Goal: Check status

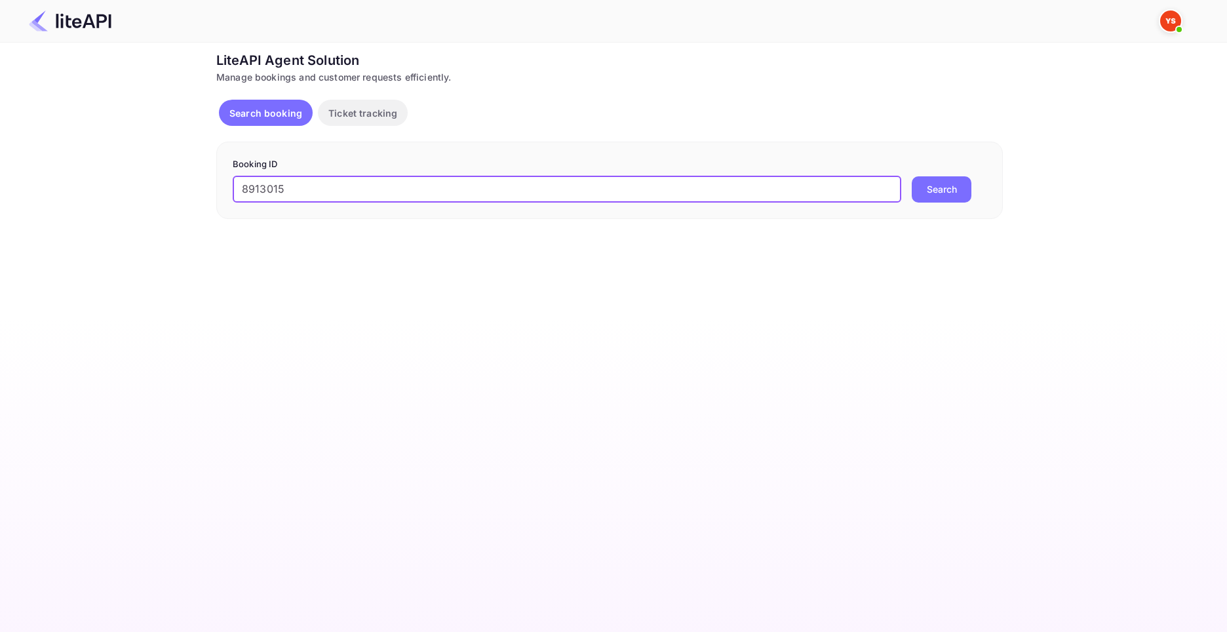
type input "8913015"
click at [911, 176] on button "Search" at bounding box center [941, 189] width 60 height 26
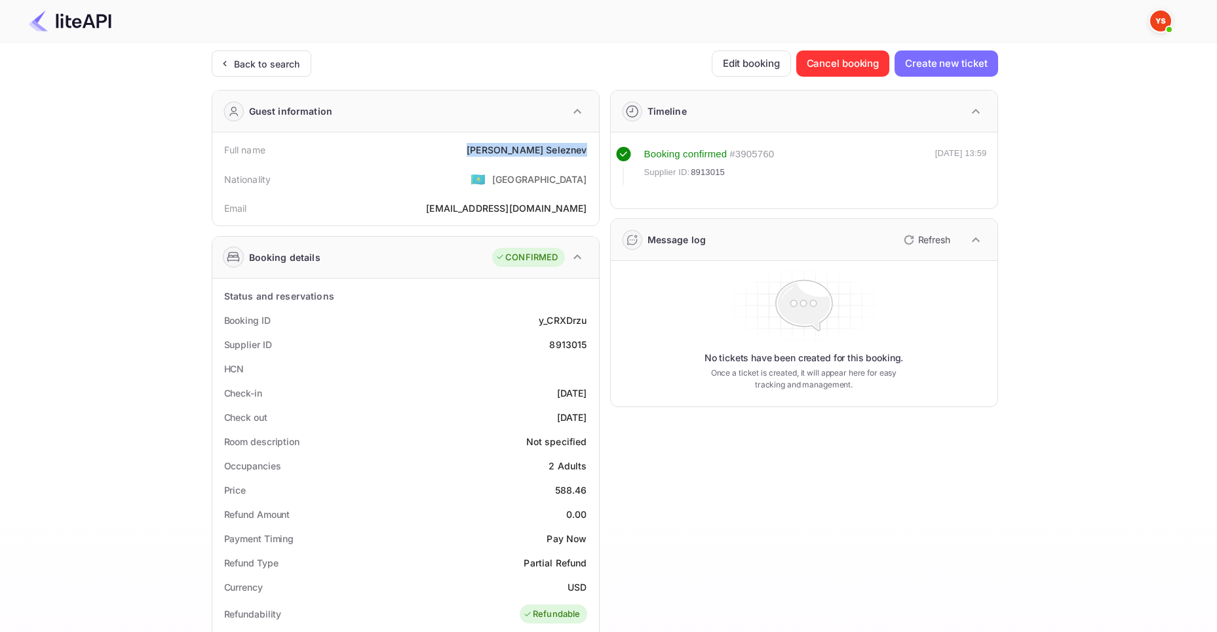
drag, startPoint x: 514, startPoint y: 150, endPoint x: 585, endPoint y: 155, distance: 71.0
click at [585, 155] on div "[PERSON_NAME]" at bounding box center [527, 150] width 120 height 14
copy div "[PERSON_NAME]"
drag, startPoint x: 555, startPoint y: 492, endPoint x: 588, endPoint y: 493, distance: 32.8
click at [588, 493] on div "Price 588.46" at bounding box center [406, 490] width 376 height 24
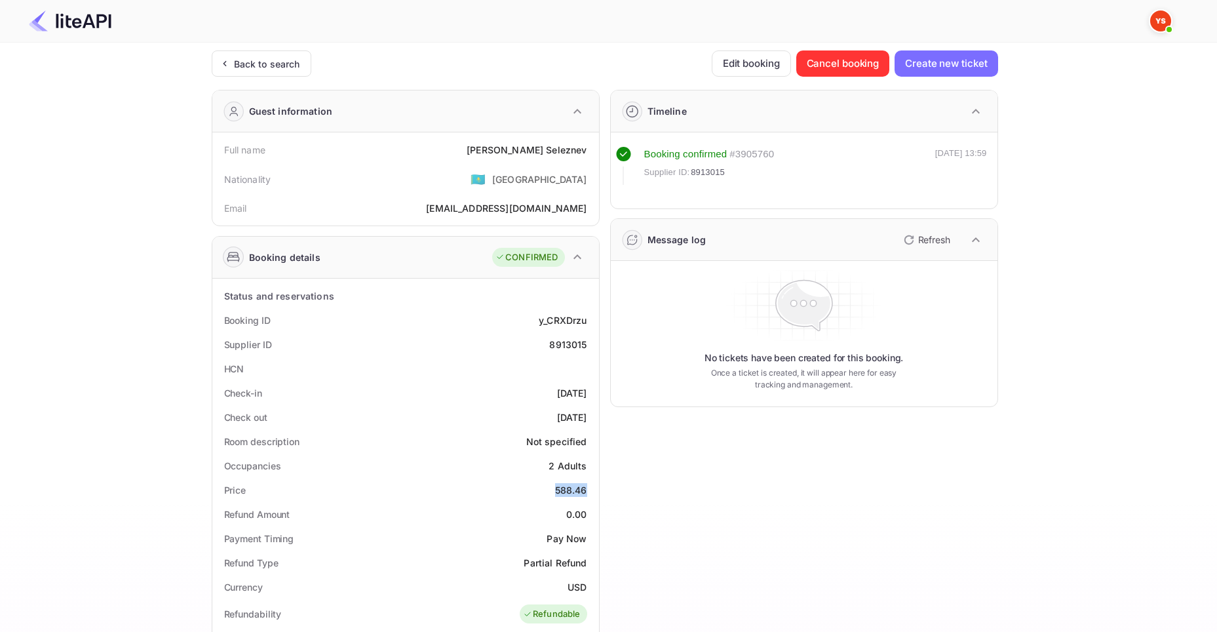
copy div "588.46"
drag, startPoint x: 569, startPoint y: 585, endPoint x: 587, endPoint y: 586, distance: 18.4
click at [587, 586] on div "Currency USD" at bounding box center [406, 587] width 376 height 24
copy div "USD"
click at [290, 57] on div "Back to search" at bounding box center [267, 64] width 66 height 14
